Goal: Transaction & Acquisition: Purchase product/service

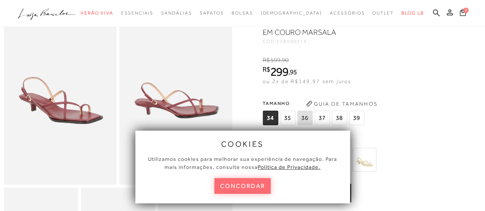
click at [254, 185] on button "concordar" at bounding box center [242, 186] width 57 height 16
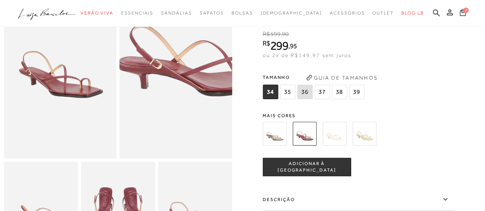
scroll to position [77, 0]
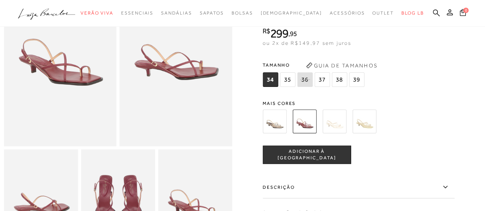
click at [312, 124] on img at bounding box center [305, 122] width 24 height 24
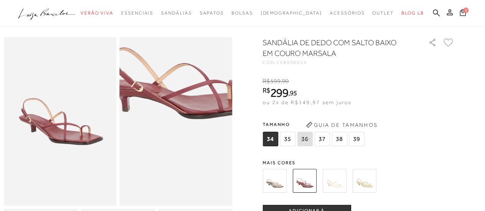
scroll to position [0, 0]
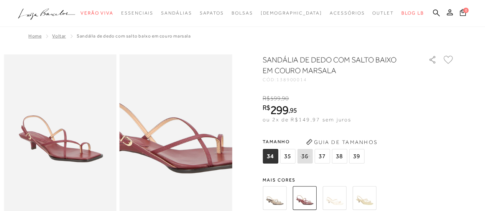
click at [184, 142] on img at bounding box center [169, 138] width 225 height 338
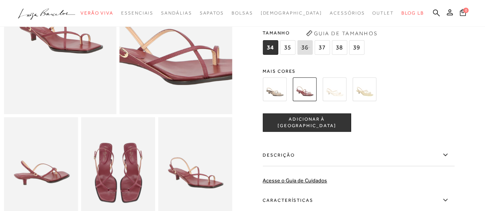
scroll to position [115, 0]
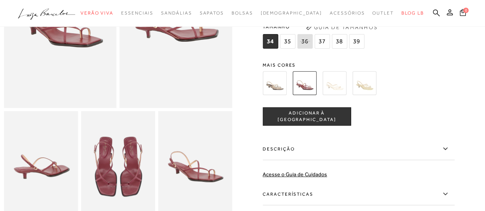
click at [343, 42] on span "38" at bounding box center [339, 41] width 15 height 15
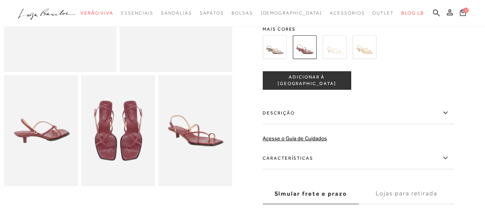
scroll to position [192, 0]
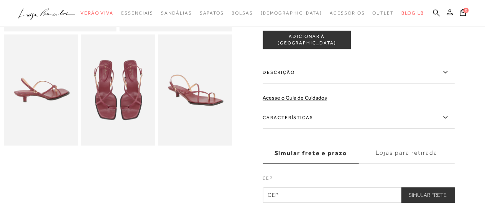
click at [445, 119] on icon at bounding box center [445, 118] width 9 height 10
click at [0, 0] on input "Características" at bounding box center [0, 0] width 0 height 0
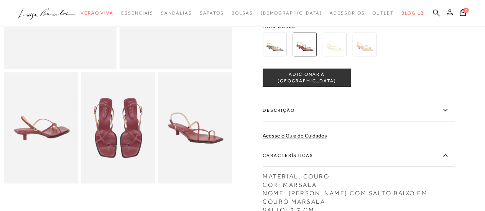
scroll to position [153, 0]
click at [119, 132] on img at bounding box center [118, 128] width 74 height 111
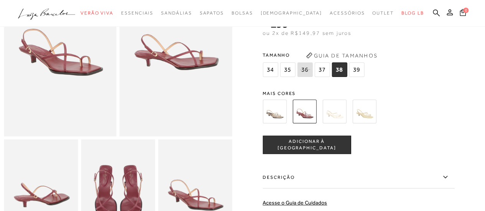
scroll to position [0, 0]
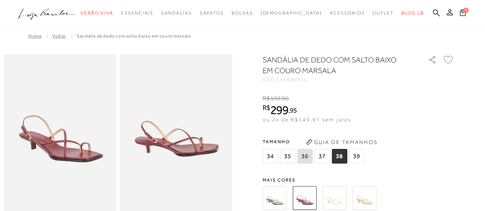
click at [74, 140] on img at bounding box center [60, 138] width 113 height 169
click at [276, 194] on img at bounding box center [275, 198] width 24 height 24
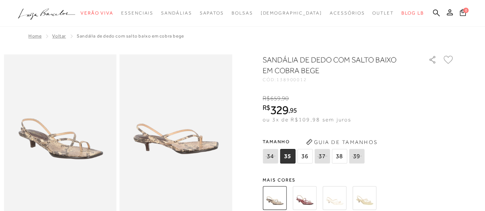
scroll to position [38, 0]
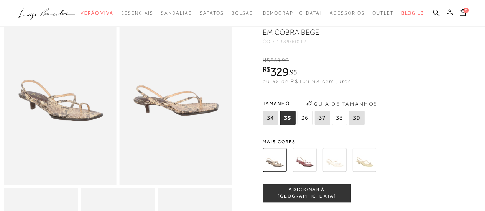
click at [312, 160] on img at bounding box center [305, 160] width 24 height 24
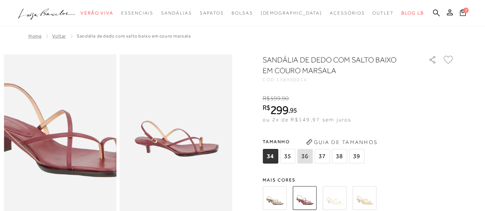
click at [59, 150] on img at bounding box center [59, 130] width 225 height 338
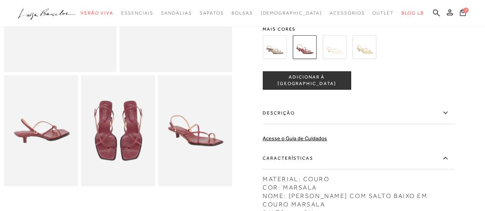
scroll to position [153, 0]
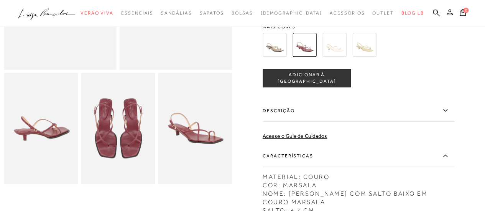
click at [312, 79] on span "ADICIONAR À [GEOGRAPHIC_DATA]" at bounding box center [306, 78] width 87 height 13
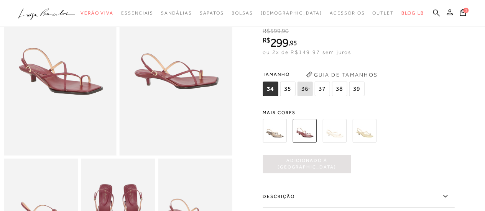
scroll to position [38, 0]
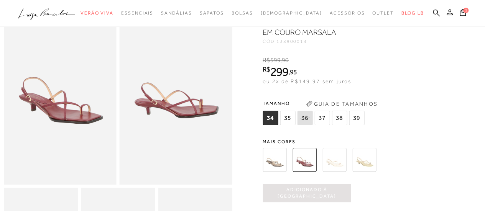
click at [342, 121] on span "38" at bounding box center [339, 118] width 15 height 15
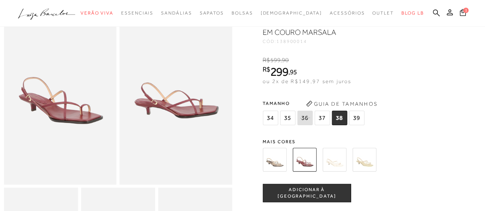
click at [282, 191] on span "ADICIONAR À [GEOGRAPHIC_DATA]" at bounding box center [306, 193] width 87 height 13
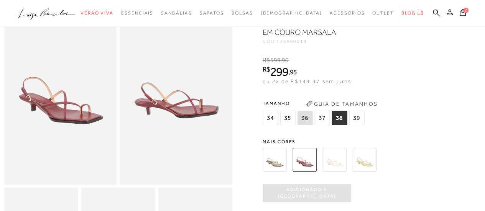
click at [466, 12] on span "2" at bounding box center [466, 10] width 5 height 5
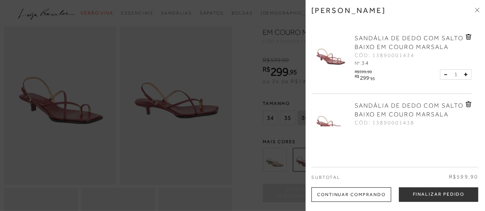
click at [444, 75] on icon at bounding box center [445, 74] width 3 height 0
click at [444, 78] on button at bounding box center [447, 74] width 7 height 7
click at [467, 36] on icon at bounding box center [469, 37] width 6 height 6
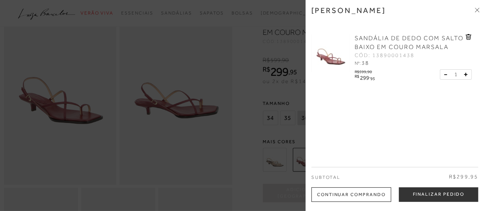
click at [355, 122] on div "[PERSON_NAME] [PERSON_NAME] COM SALTO BAIXO EM COURO MARSALA CÓD: 13890001438 N…" at bounding box center [396, 105] width 180 height 211
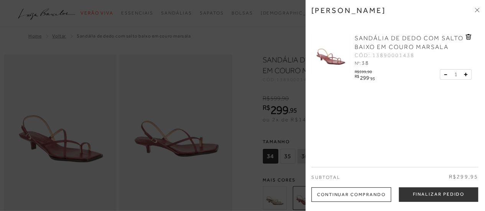
click at [475, 12] on icon at bounding box center [476, 11] width 2 height 2
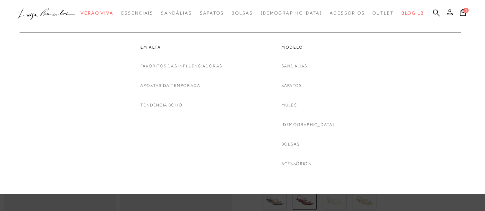
click at [110, 13] on span "Verão Viva" at bounding box center [97, 12] width 33 height 5
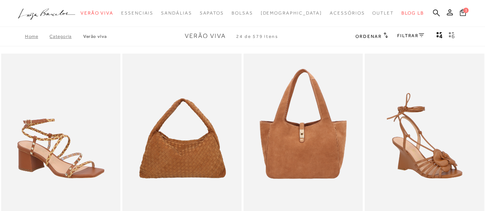
click at [66, 37] on link "Categoria" at bounding box center [65, 36] width 33 height 5
click at [103, 37] on link "Verão Viva" at bounding box center [95, 36] width 24 height 5
click at [403, 35] on link "FILTRAR" at bounding box center [411, 35] width 27 height 5
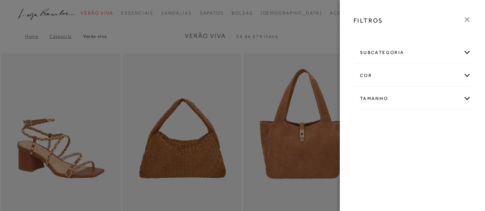
click at [466, 55] on div "subcategoria" at bounding box center [412, 53] width 117 height 20
click at [469, 98] on div "cor" at bounding box center [412, 96] width 117 height 20
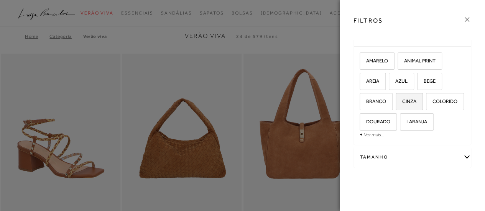
scroll to position [77, 0]
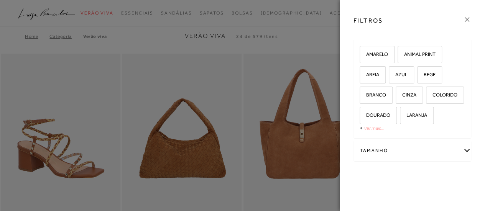
click at [373, 131] on link "Ver mais..." at bounding box center [374, 128] width 21 height 6
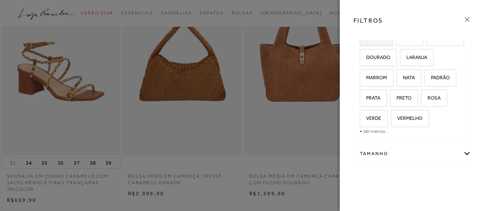
scroll to position [115, 0]
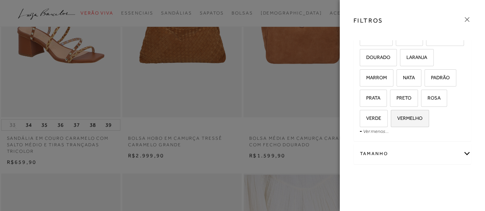
click at [423, 115] on span "VERMELHO" at bounding box center [407, 118] width 31 height 6
click at [398, 116] on input "VERMELHO" at bounding box center [394, 120] width 8 height 8
checkbox input "true"
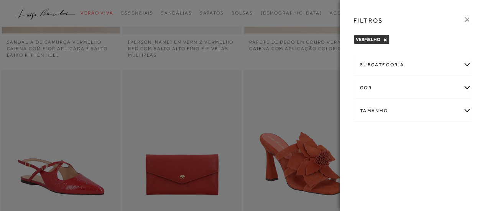
scroll to position [60, 0]
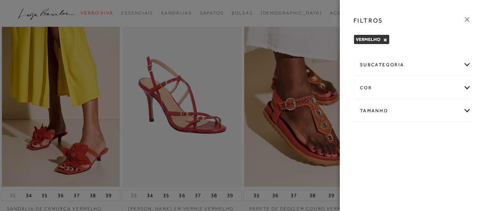
click at [405, 168] on div "FILTROS VERMELHO × Limpar todos os refinamentos subcategoria cor" at bounding box center [413, 105] width 146 height 211
click at [466, 21] on icon at bounding box center [467, 19] width 8 height 8
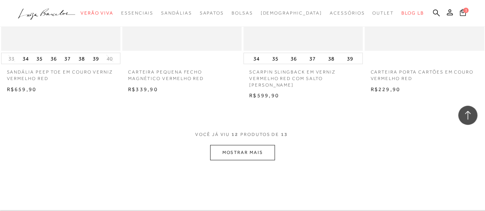
scroll to position [712, 0]
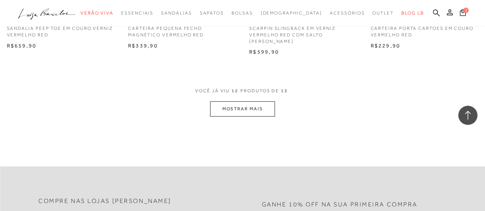
click at [257, 103] on button "MOSTRAR MAIS" at bounding box center [242, 108] width 64 height 15
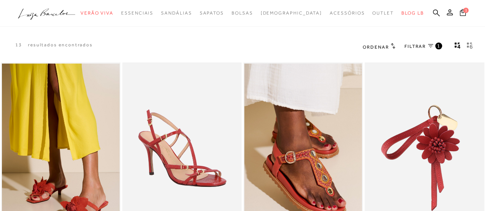
scroll to position [0, 0]
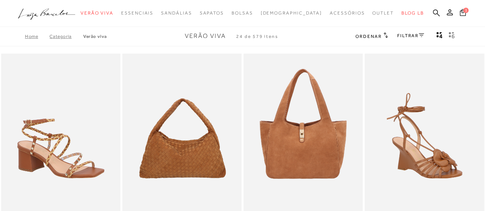
click at [412, 34] on link "FILTRAR" at bounding box center [411, 35] width 27 height 5
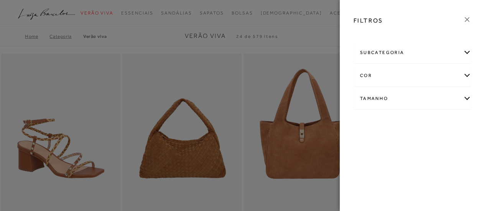
click at [465, 17] on icon at bounding box center [467, 19] width 8 height 8
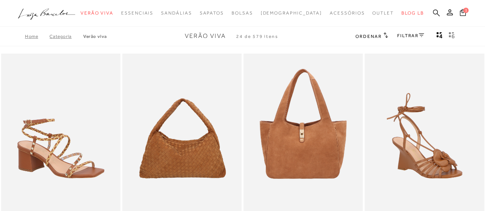
click at [434, 10] on icon at bounding box center [436, 12] width 7 height 7
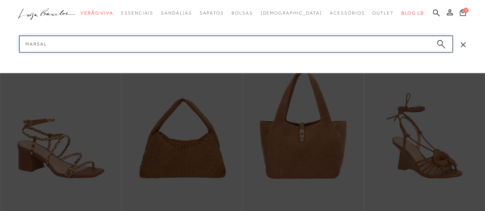
type input "marsala"
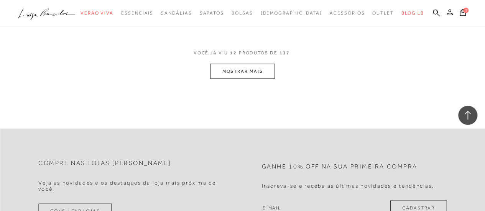
scroll to position [729, 0]
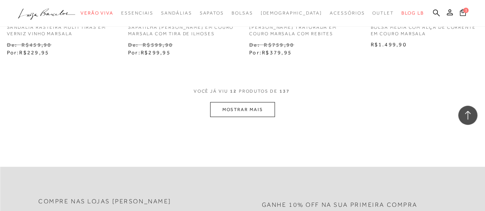
click at [248, 102] on div "VOCê JÁ VIU 12 PRODUTOS DE 137" at bounding box center [243, 95] width 98 height 14
click at [256, 110] on button "MOSTRAR MAIS" at bounding box center [242, 109] width 64 height 15
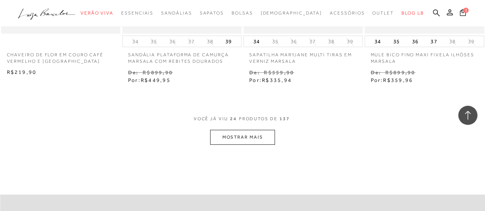
scroll to position [1420, 0]
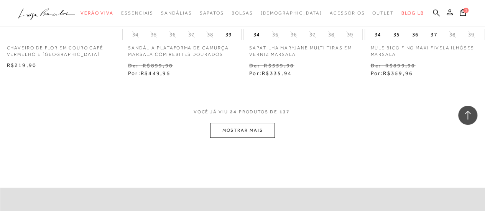
click at [271, 130] on button "MOSTRAR MAIS" at bounding box center [242, 130] width 64 height 15
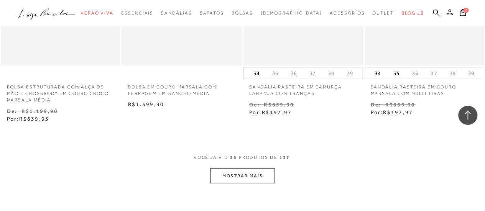
scroll to position [2149, 0]
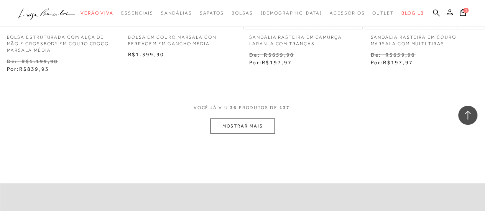
click at [243, 127] on button "MOSTRAR MAIS" at bounding box center [242, 126] width 64 height 15
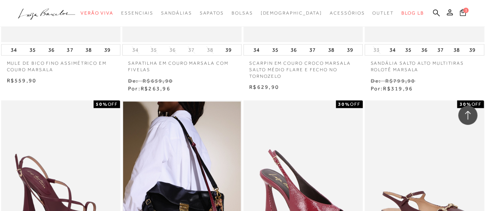
scroll to position [1573, 0]
